Goal: Use online tool/utility: Utilize a website feature to perform a specific function

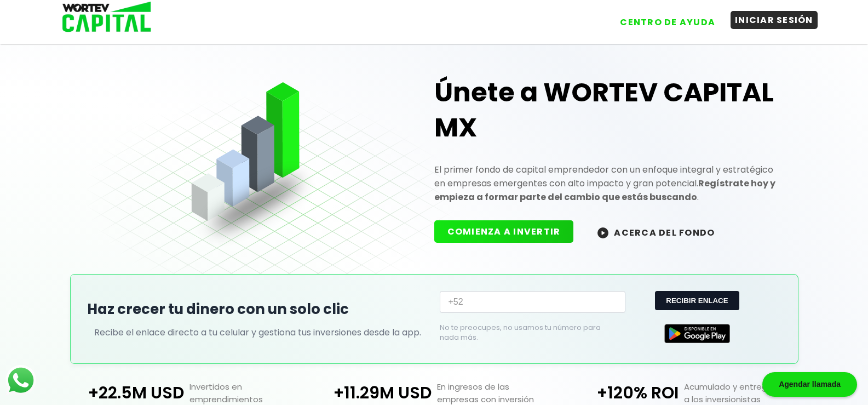
click at [755, 20] on button "INICIAR SESIÓN" at bounding box center [773, 20] width 87 height 18
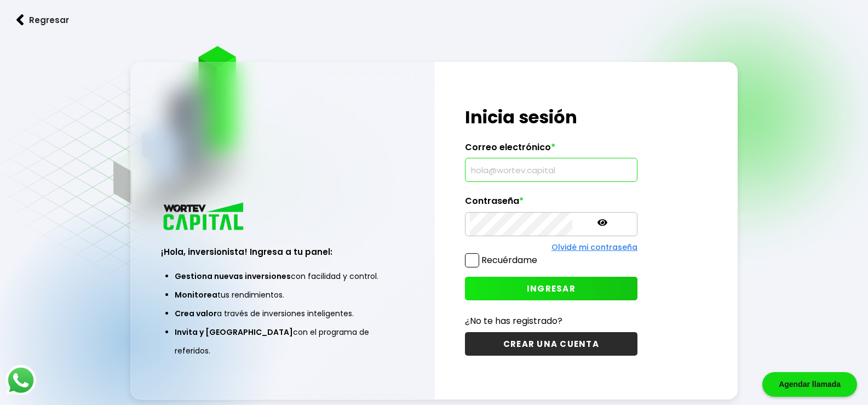
click at [539, 168] on input "text" at bounding box center [551, 169] width 163 height 23
type input "[EMAIL_ADDRESS][DOMAIN_NAME]"
click at [535, 290] on span "INGRESAR" at bounding box center [551, 288] width 49 height 11
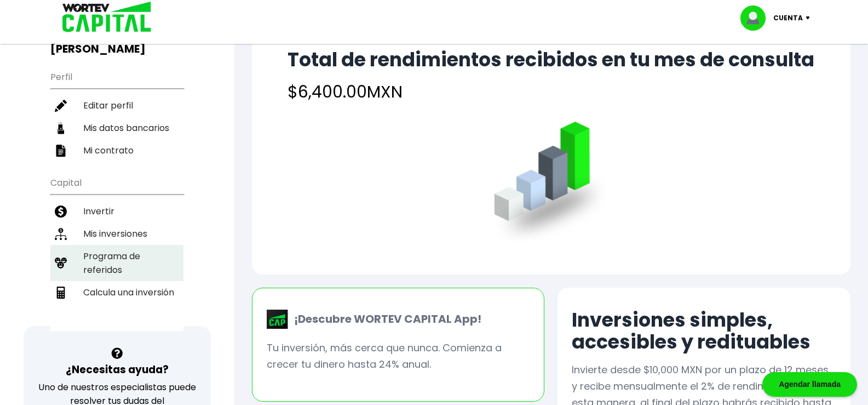
scroll to position [109, 0]
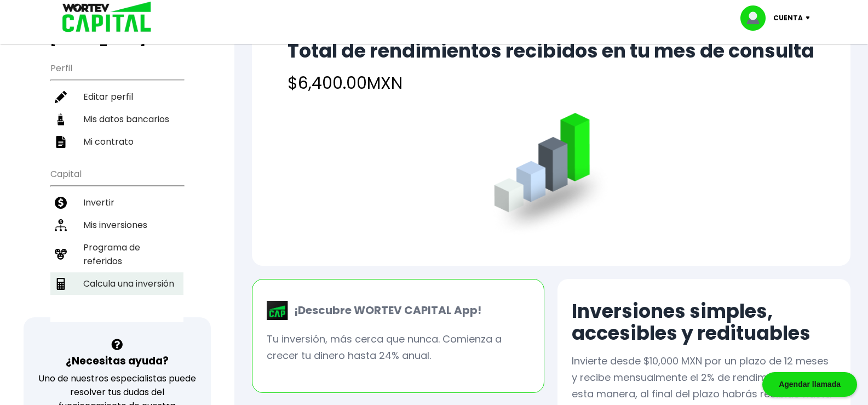
click at [109, 272] on li "Calcula una inversión" at bounding box center [116, 283] width 133 height 22
click at [109, 271] on ul "Capital Invertir Mis inversiones Programa de referidos Calcula una inversión" at bounding box center [116, 242] width 133 height 160
select select "1"
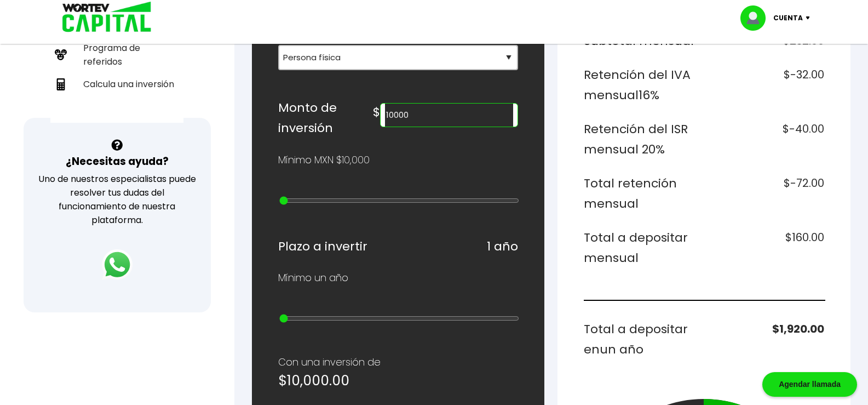
scroll to position [274, 0]
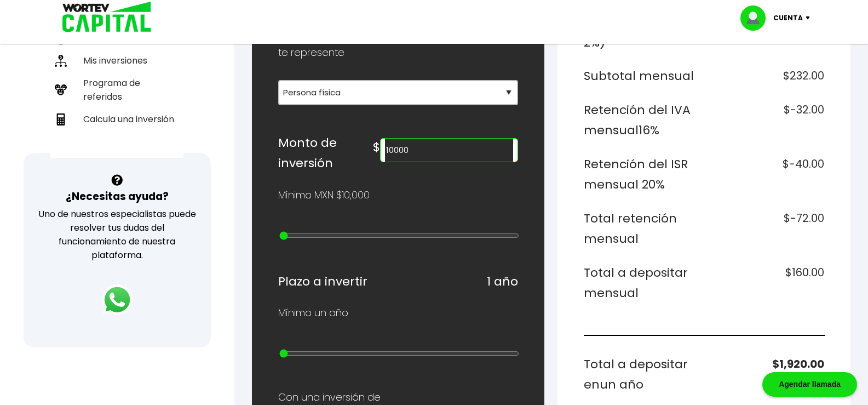
click at [416, 151] on input "10000" at bounding box center [449, 150] width 129 height 23
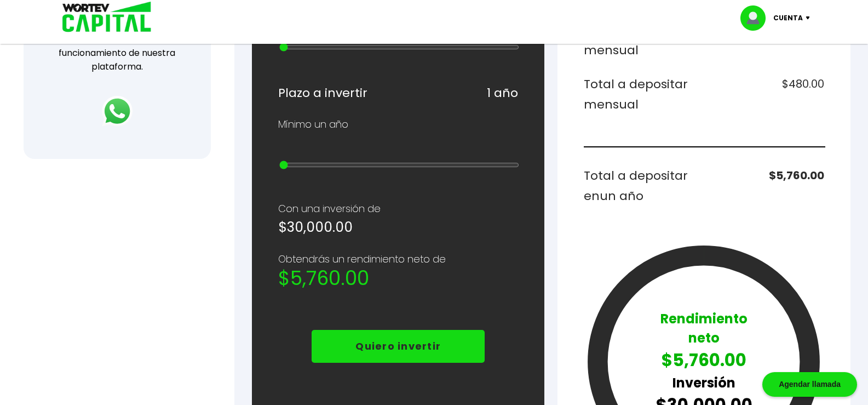
scroll to position [438, 0]
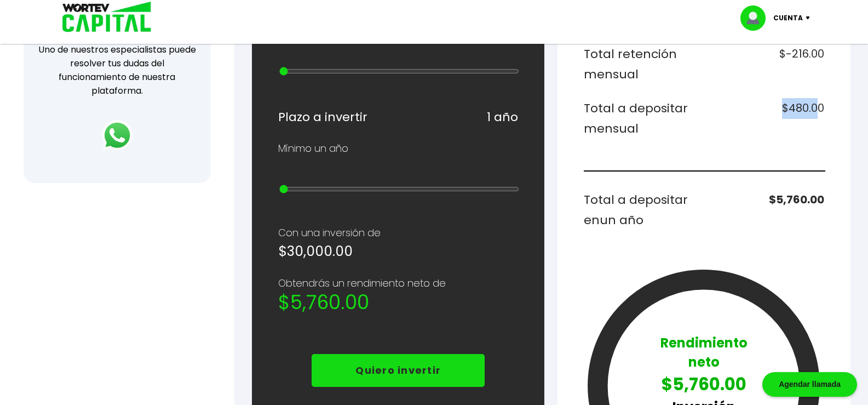
drag, startPoint x: 781, startPoint y: 109, endPoint x: 821, endPoint y: 107, distance: 40.0
click at [821, 107] on h6 "$480.00" at bounding box center [766, 118] width 116 height 41
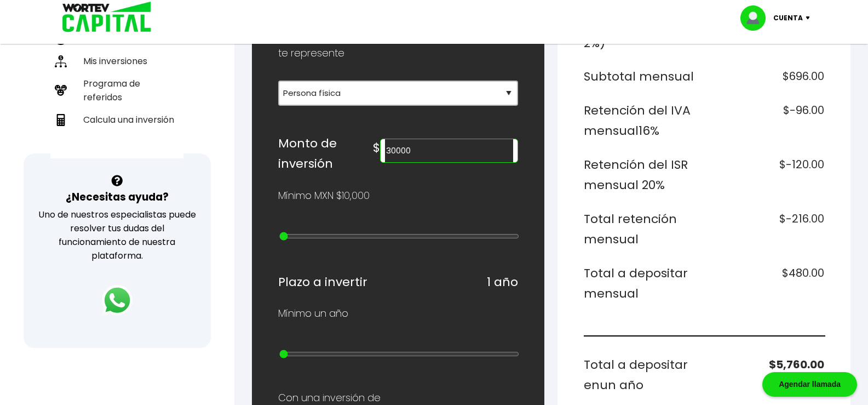
scroll to position [274, 0]
click at [415, 149] on input "30000" at bounding box center [449, 150] width 129 height 23
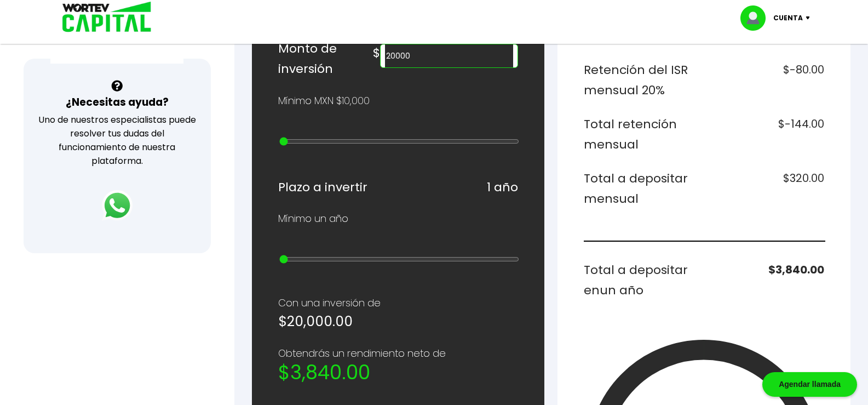
scroll to position [383, 0]
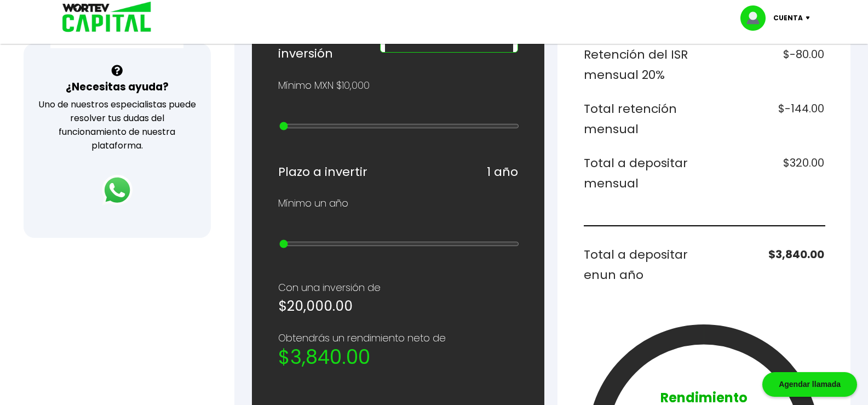
click at [783, 162] on h6 "$320.00" at bounding box center [766, 173] width 116 height 41
drag, startPoint x: 783, startPoint y: 162, endPoint x: 829, endPoint y: 166, distance: 46.1
click at [844, 164] on div "Desglose de rendimientos Monto a invertir $20,000.00 Rendimiento mensual $400.0…" at bounding box center [703, 245] width 293 height 967
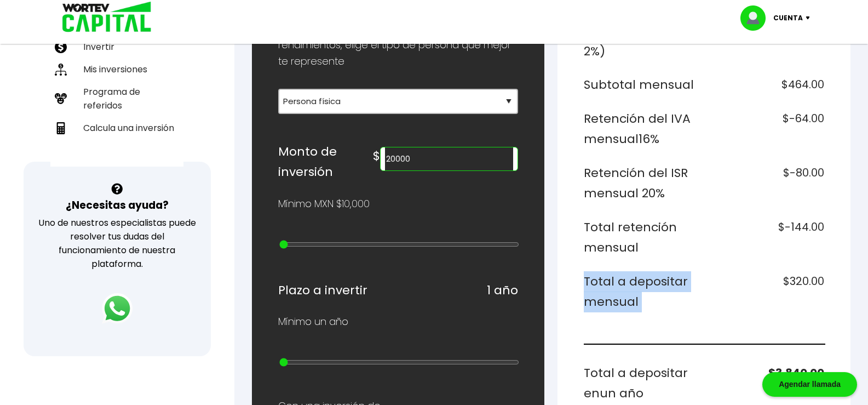
scroll to position [219, 0]
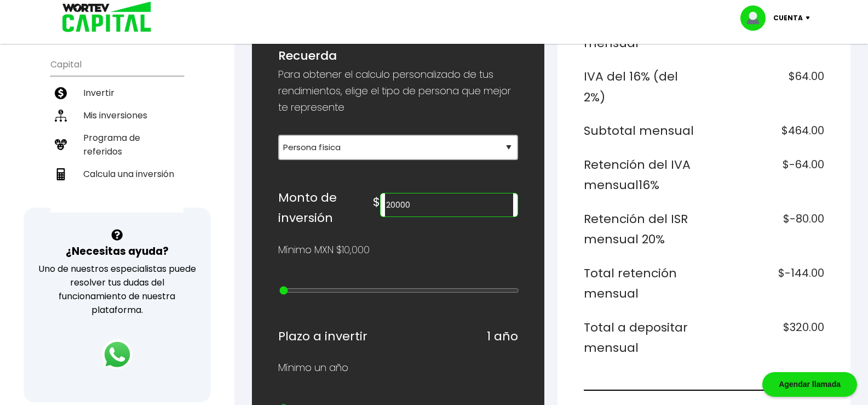
click at [417, 207] on input "20000" at bounding box center [449, 204] width 129 height 23
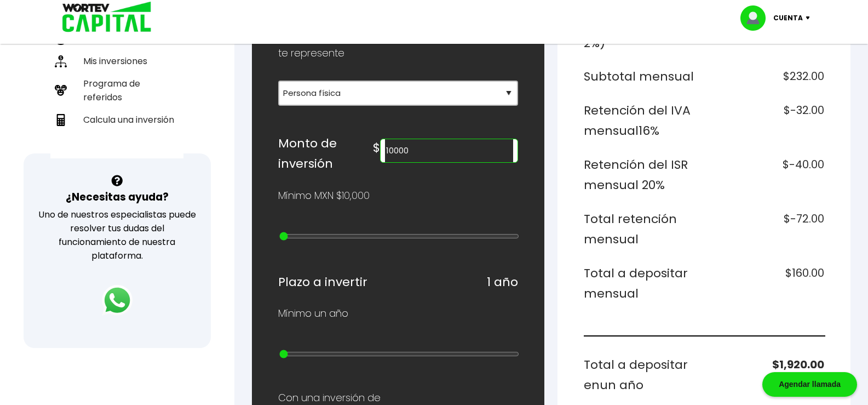
scroll to position [328, 0]
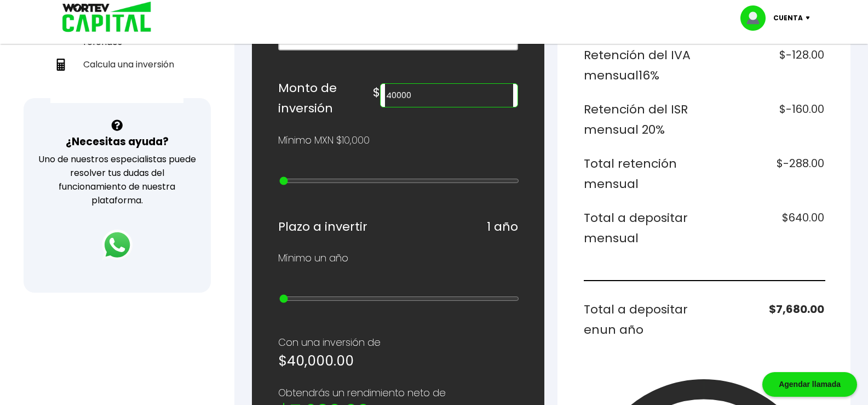
type input "40000"
click at [800, 18] on p "Cuenta" at bounding box center [788, 18] width 30 height 16
click at [772, 73] on li "Cerrar sesión" at bounding box center [777, 73] width 88 height 22
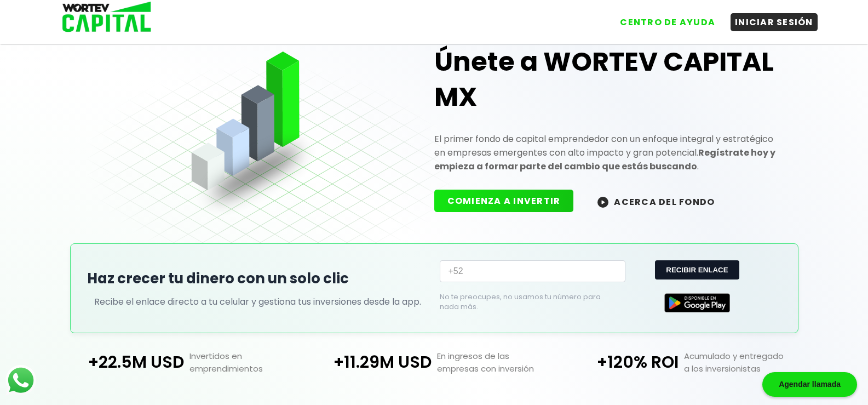
scroll to position [224, 0]
